Goal: Task Accomplishment & Management: Manage account settings

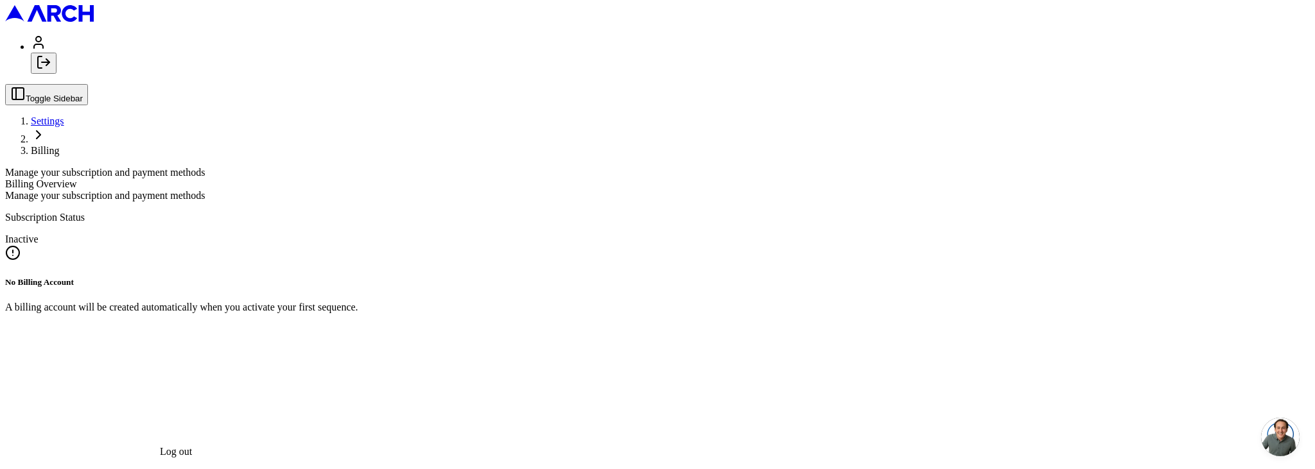
click at [49, 65] on polyline "Log out" at bounding box center [47, 62] width 3 height 6
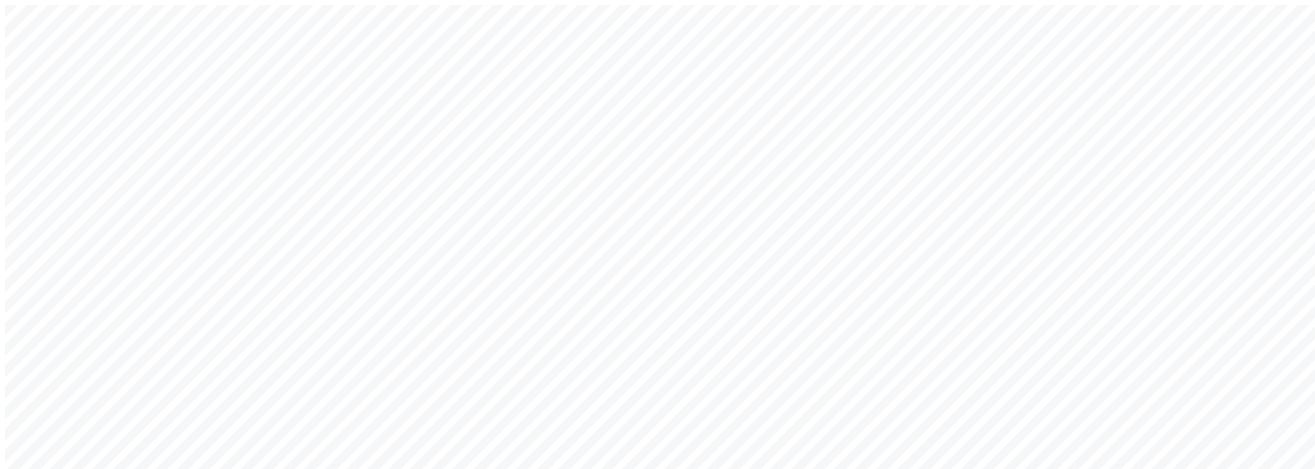
type input "arch_admin@getarch.com"
